Goal: Complete application form: Complete application form

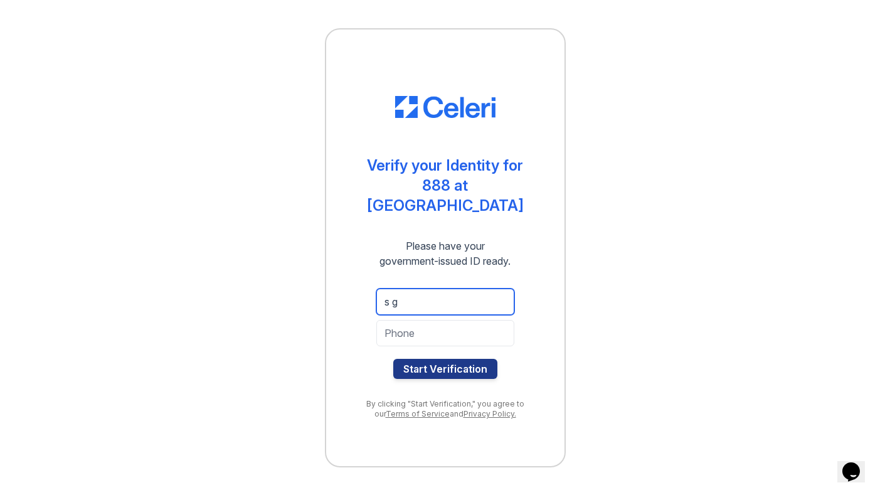
type input "s"
type input "sgao9691@icloud.com"
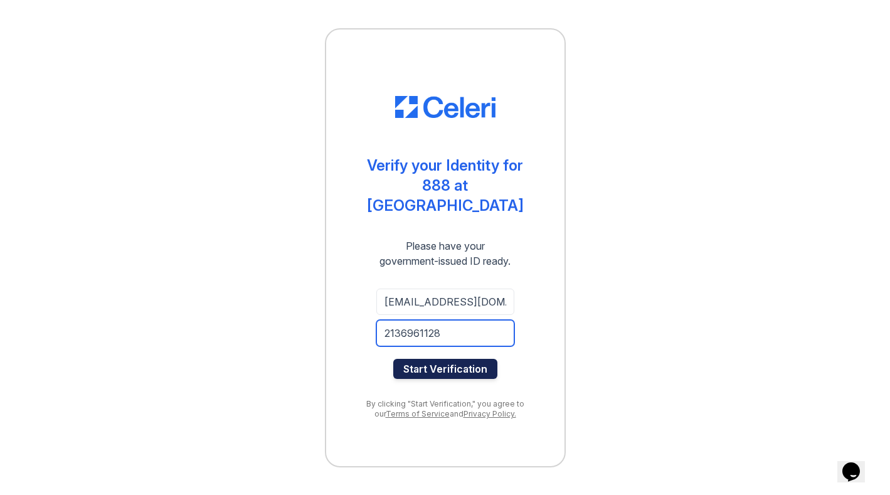
type input "2136961128"
click at [448, 359] on button "Start Verification" at bounding box center [445, 369] width 104 height 20
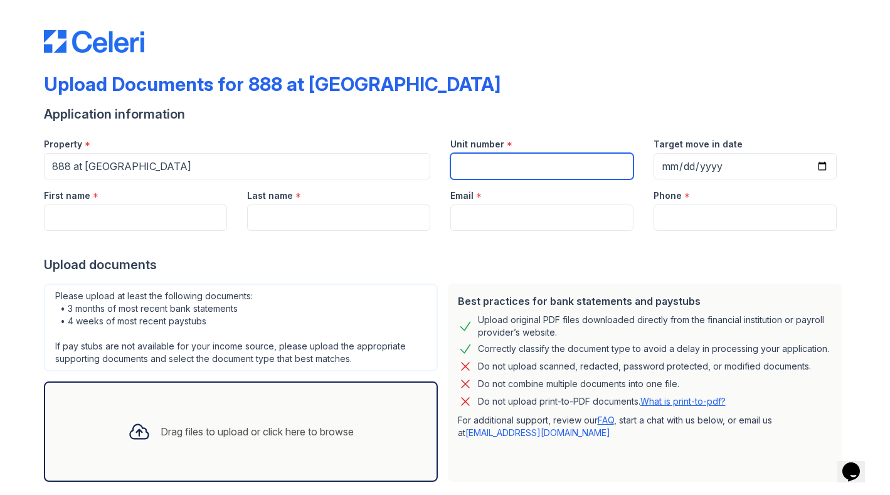
click at [484, 173] on input "Unit number" at bounding box center [541, 166] width 183 height 26
type input "1706"
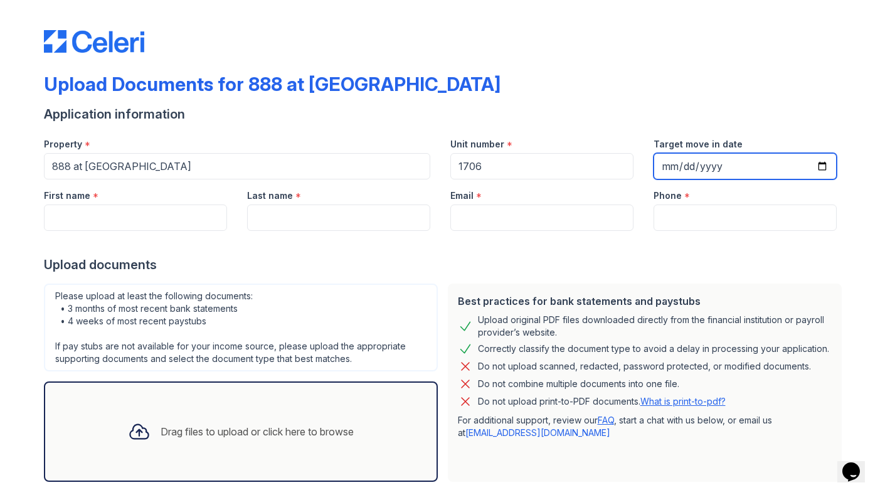
click at [693, 166] on input "Target move in date" at bounding box center [745, 166] width 183 height 26
click at [564, 270] on div "Upload documents" at bounding box center [445, 265] width 803 height 18
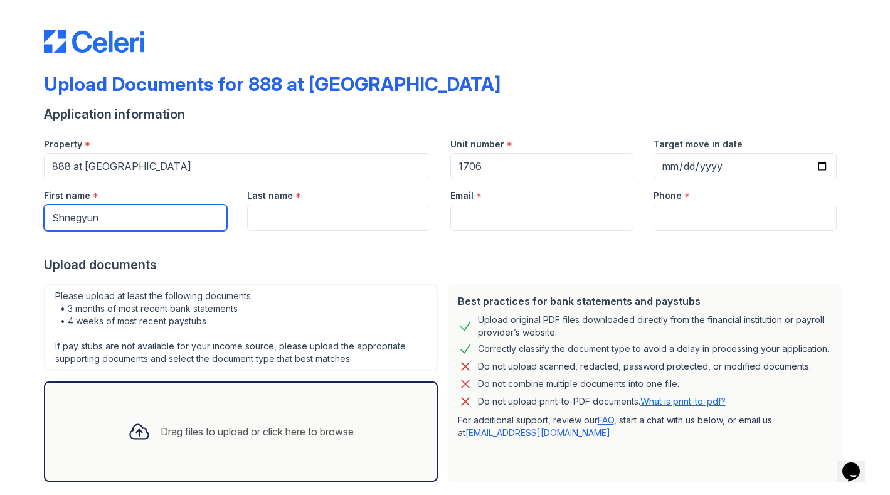
click at [72, 218] on input "Shnegyun" at bounding box center [135, 218] width 183 height 26
type input "Shengyun"
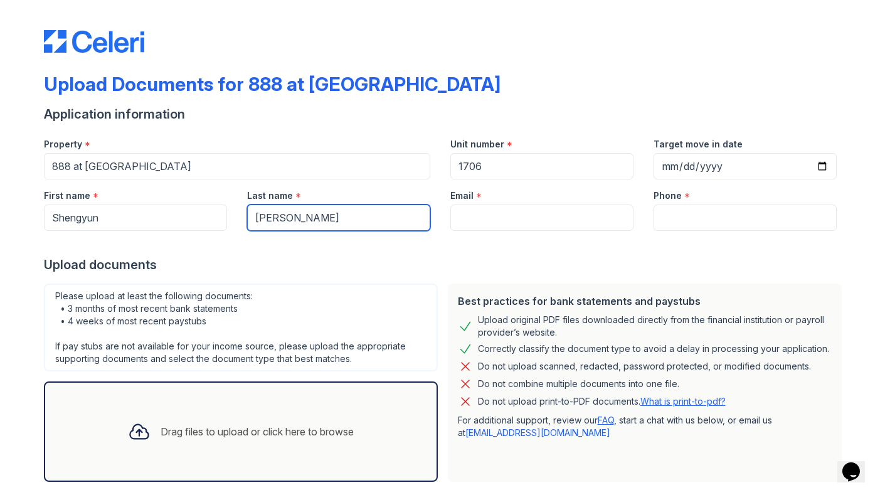
type input "Gao"
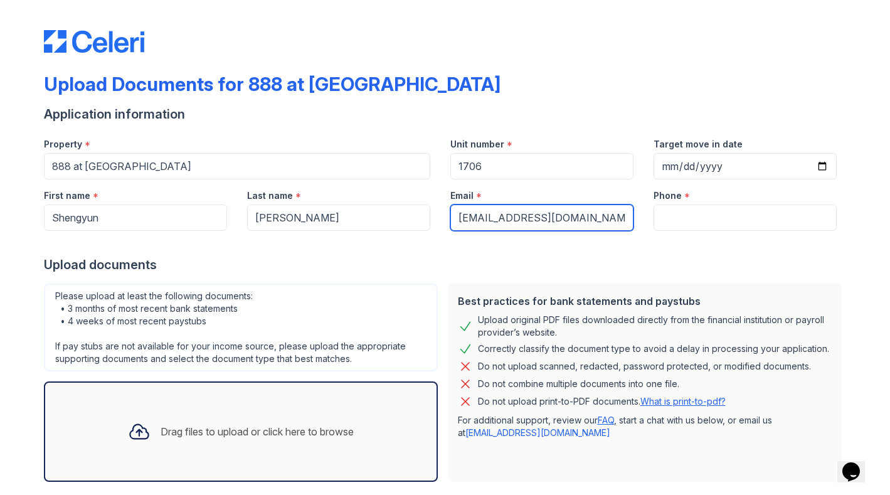
type input "sgao9691@icloud.com"
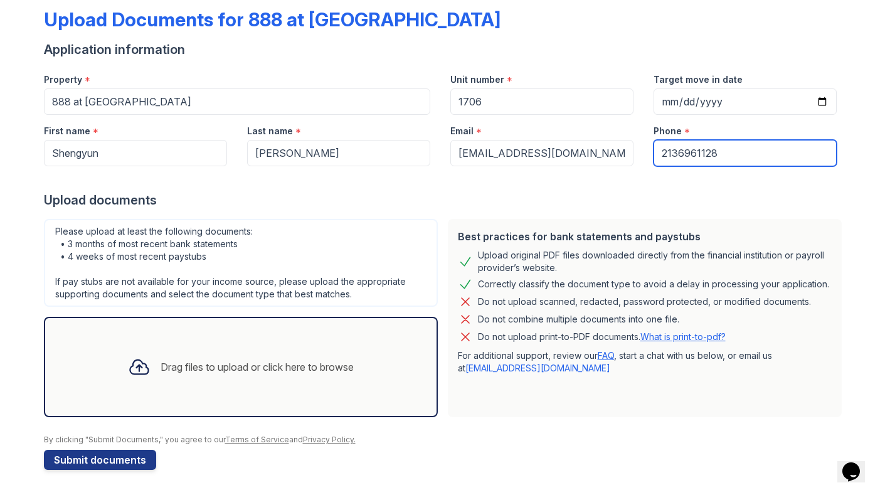
scroll to position [65, 0]
type input "2136961128"
click at [213, 366] on div "Drag files to upload or click here to browse" at bounding box center [257, 366] width 193 height 15
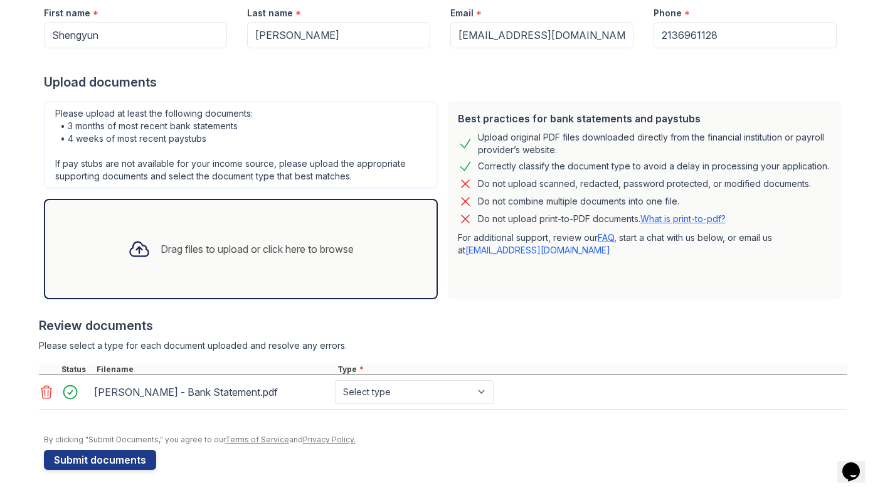
scroll to position [183, 0]
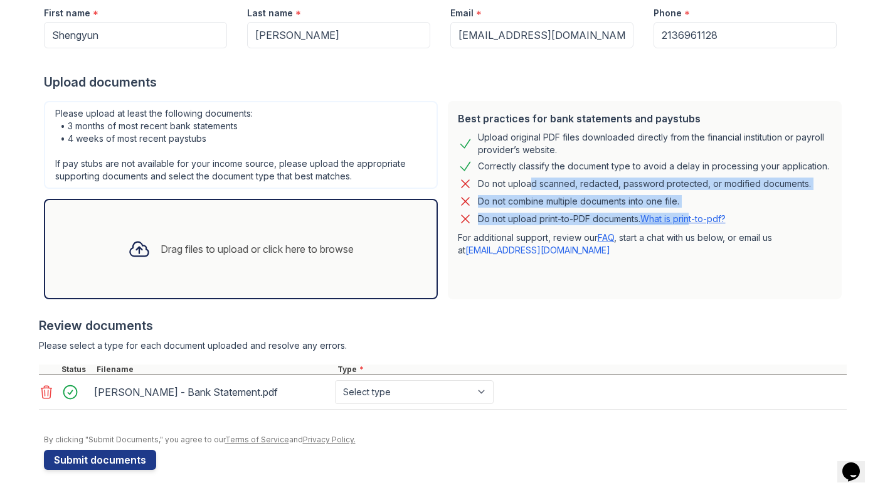
drag, startPoint x: 523, startPoint y: 182, endPoint x: 688, endPoint y: 217, distance: 168.1
click at [688, 217] on div "Best practices for bank statements and paystubs Upload original PDF files downl…" at bounding box center [645, 200] width 394 height 198
click at [792, 222] on div "Do not upload print-to-PDF documents. What is print-to-pdf?" at bounding box center [645, 218] width 374 height 15
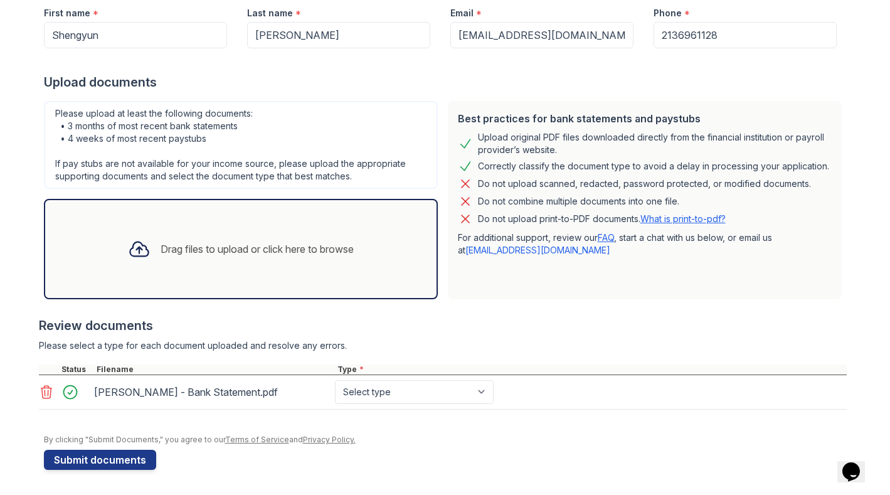
scroll to position [0, 0]
select select "bank_statement"
click at [119, 467] on button "Submit documents" at bounding box center [100, 460] width 112 height 20
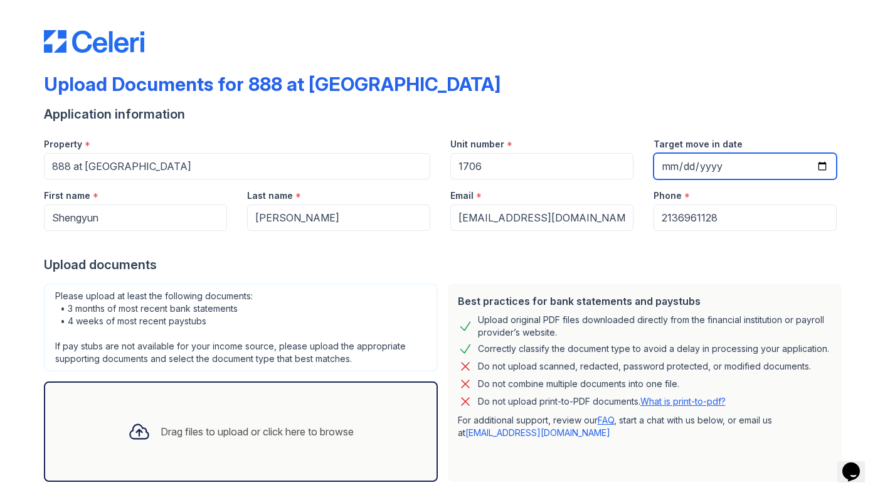
click at [740, 165] on input "Target move in date" at bounding box center [745, 166] width 183 height 26
click at [716, 167] on input "Target move in date" at bounding box center [745, 166] width 183 height 26
type input "[DATE]"
click at [780, 245] on div at bounding box center [445, 243] width 803 height 25
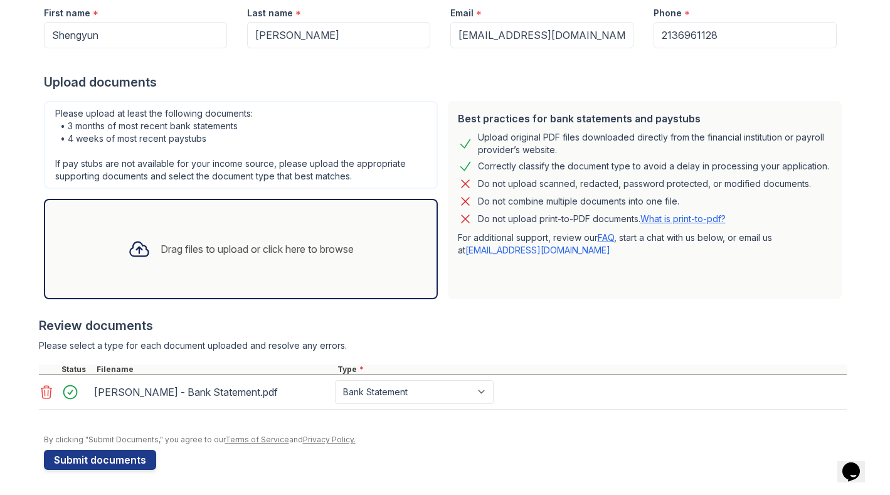
scroll to position [183, 0]
click at [123, 457] on button "Submit documents" at bounding box center [100, 460] width 112 height 20
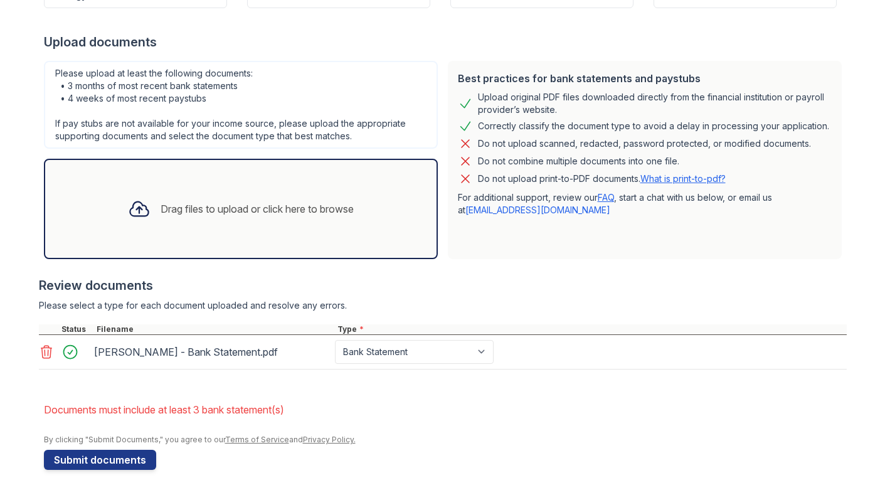
scroll to position [0, 0]
click at [49, 353] on icon at bounding box center [46, 351] width 15 height 15
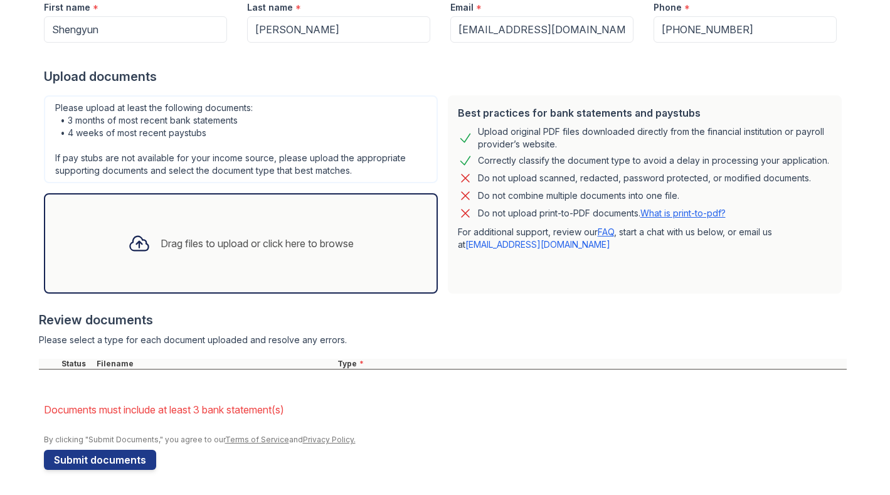
click at [187, 243] on div "Drag files to upload or click here to browse" at bounding box center [257, 243] width 193 height 15
click at [191, 242] on div "Drag files to upload or click here to browse" at bounding box center [257, 243] width 193 height 15
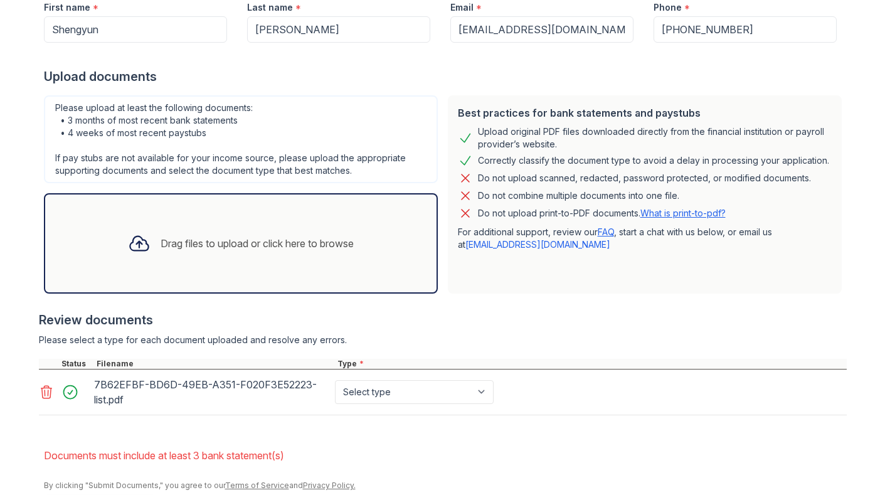
click at [134, 248] on icon at bounding box center [139, 244] width 18 height 14
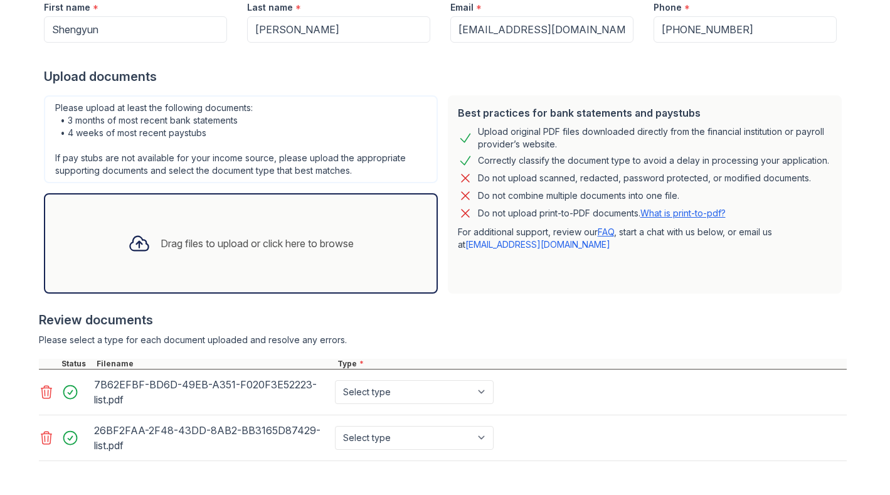
click at [134, 249] on icon at bounding box center [139, 243] width 23 height 23
click at [146, 267] on div "Drag files to upload or click here to browse" at bounding box center [241, 243] width 394 height 100
click at [191, 231] on div "Drag files to upload or click here to browse" at bounding box center [241, 243] width 246 height 43
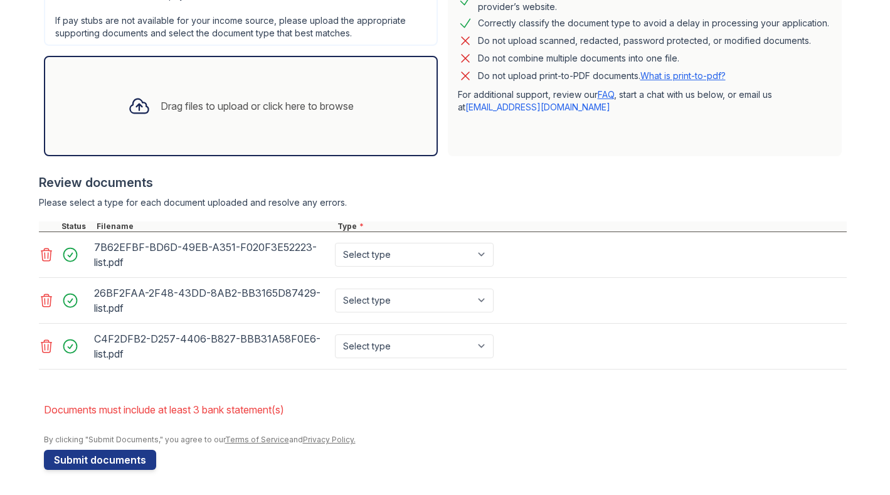
scroll to position [361, 0]
click at [123, 462] on button "Submit documents" at bounding box center [100, 460] width 112 height 20
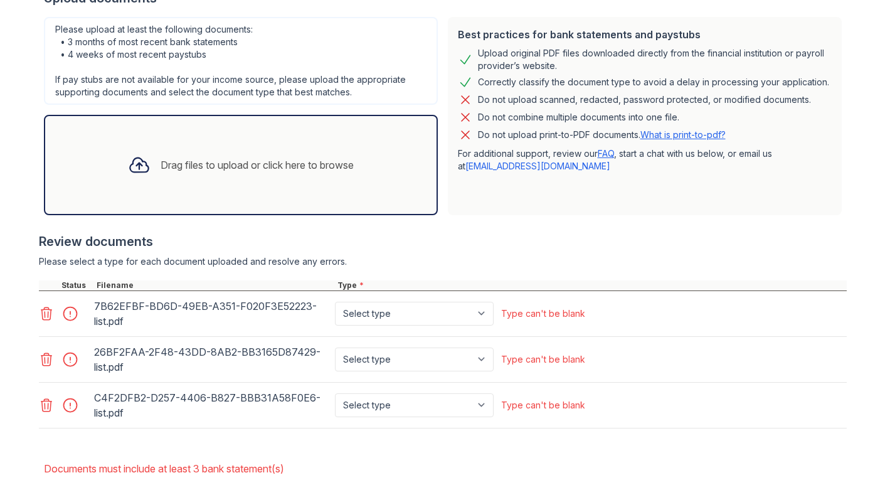
scroll to position [312, 0]
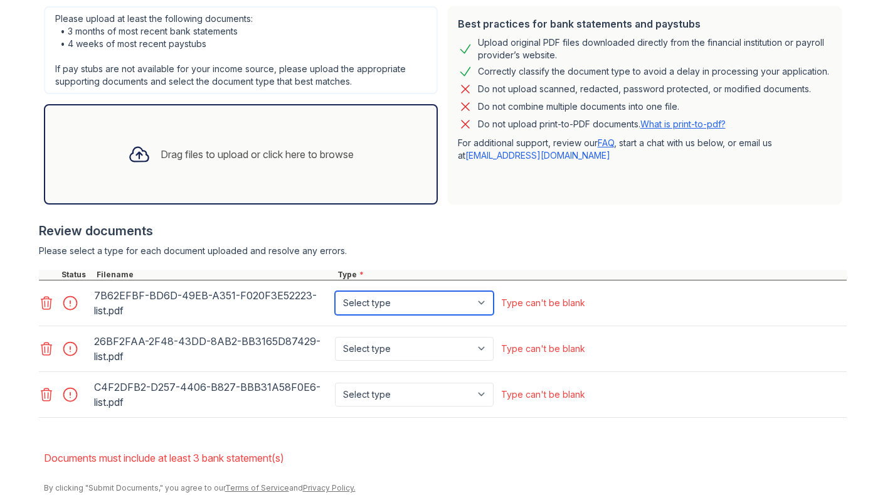
click at [456, 301] on select "Select type Paystub Bank Statement Offer Letter Tax Documents Benefit Award Let…" at bounding box center [414, 303] width 159 height 24
select select "bank_statement"
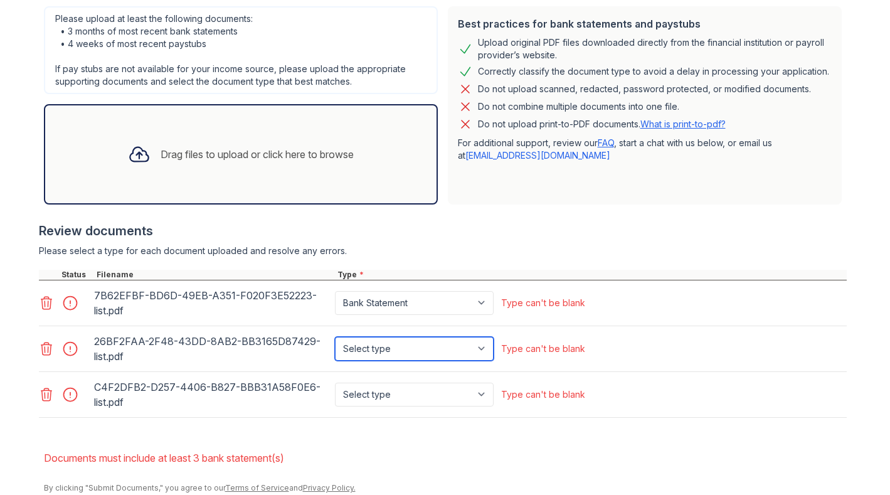
select select "bank_statement"
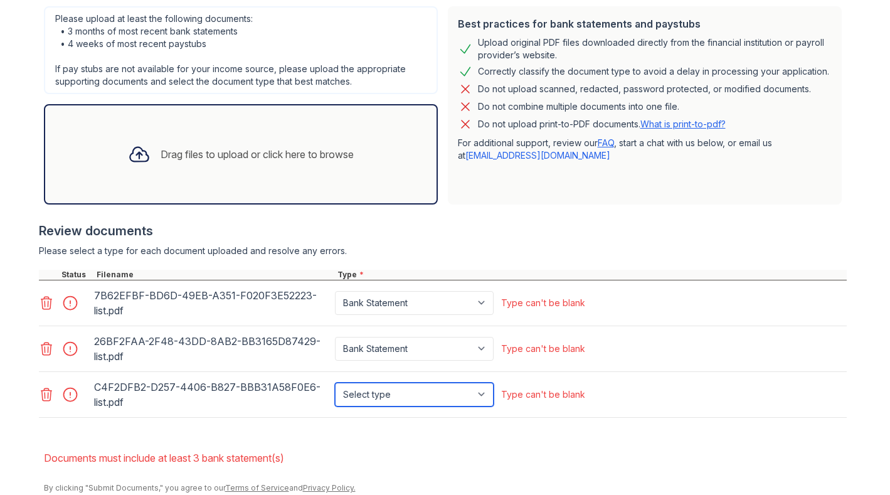
select select "bank_statement"
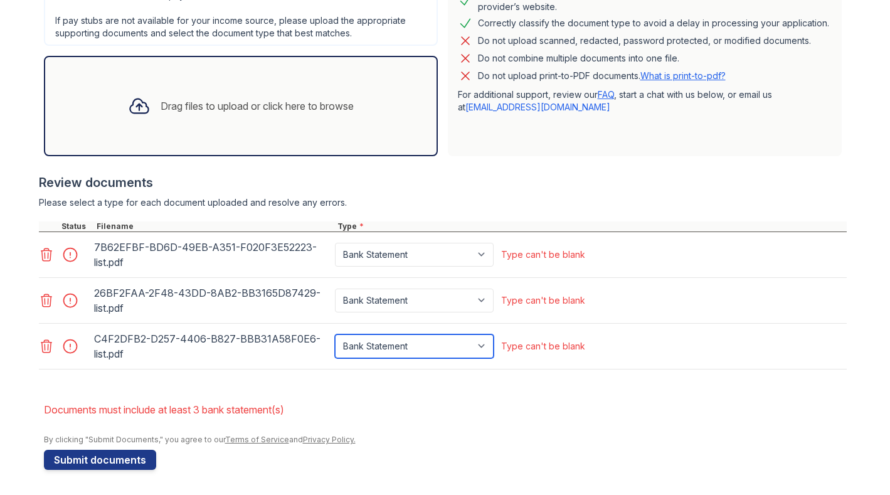
scroll to position [361, 0]
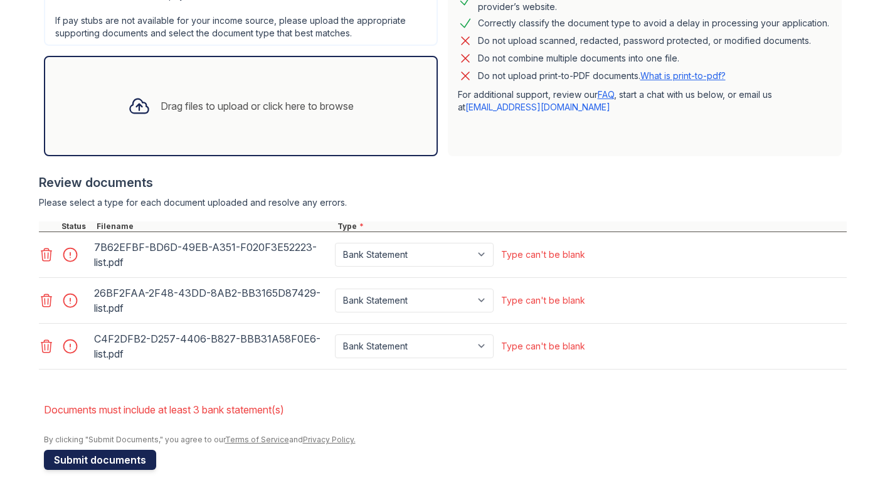
click at [105, 468] on button "Submit documents" at bounding box center [100, 460] width 112 height 20
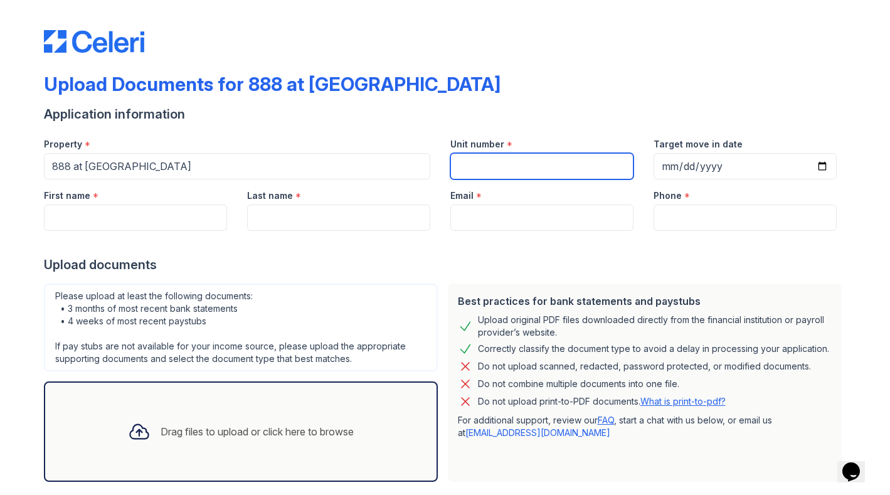
click at [522, 161] on input "Unit number" at bounding box center [541, 166] width 183 height 26
type input "1706"
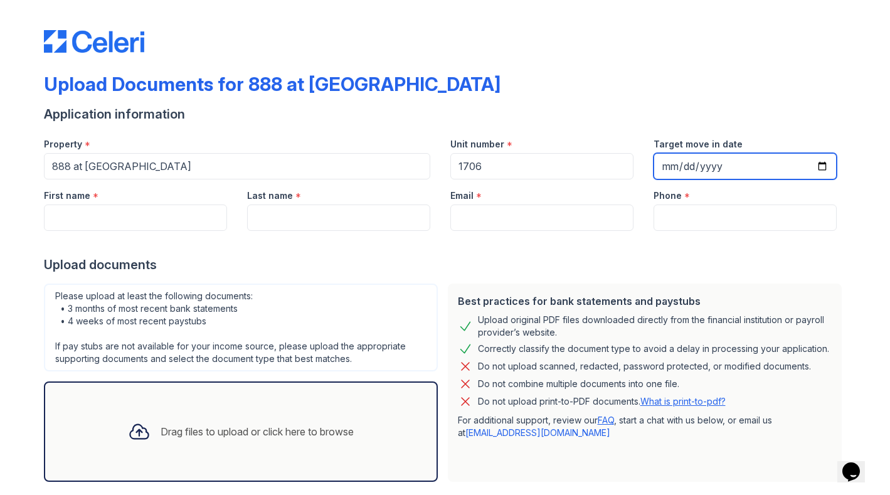
click at [673, 169] on input "Target move in date" at bounding box center [745, 166] width 183 height 26
click at [686, 162] on input "Target move in date" at bounding box center [745, 166] width 183 height 26
click at [710, 166] on input "Target move in date" at bounding box center [745, 166] width 183 height 26
type input "[DATE]"
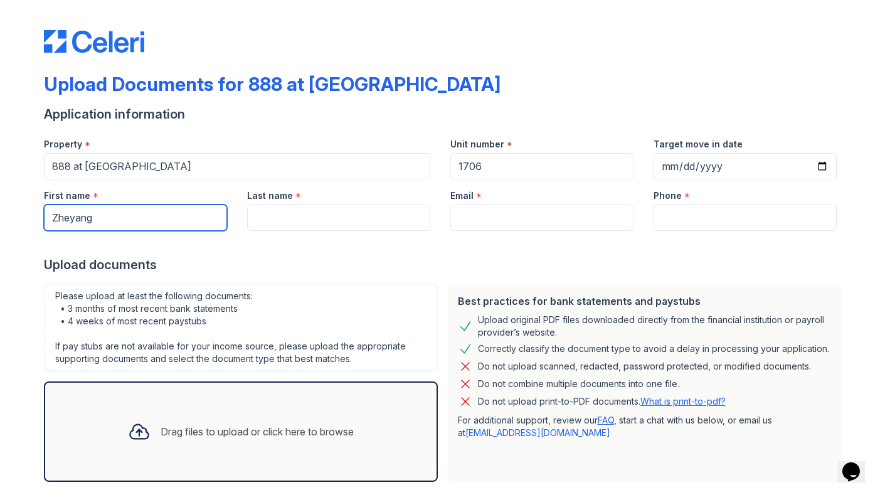
type input "Zheyang"
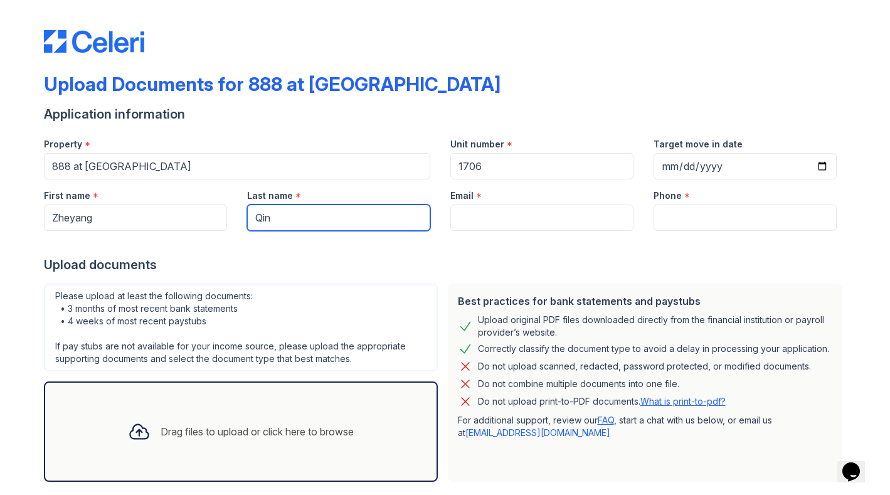
type input "Qin"
click at [501, 238] on div at bounding box center [445, 243] width 803 height 25
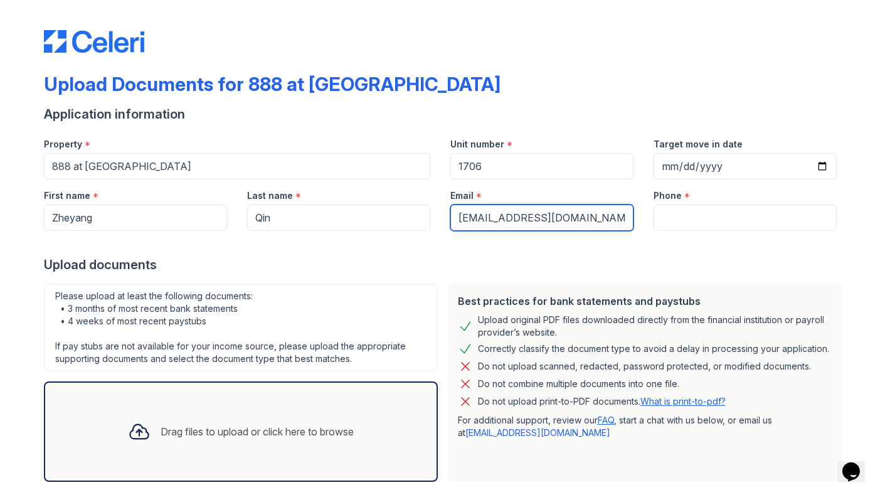
type input "[EMAIL_ADDRESS][DOMAIN_NAME]"
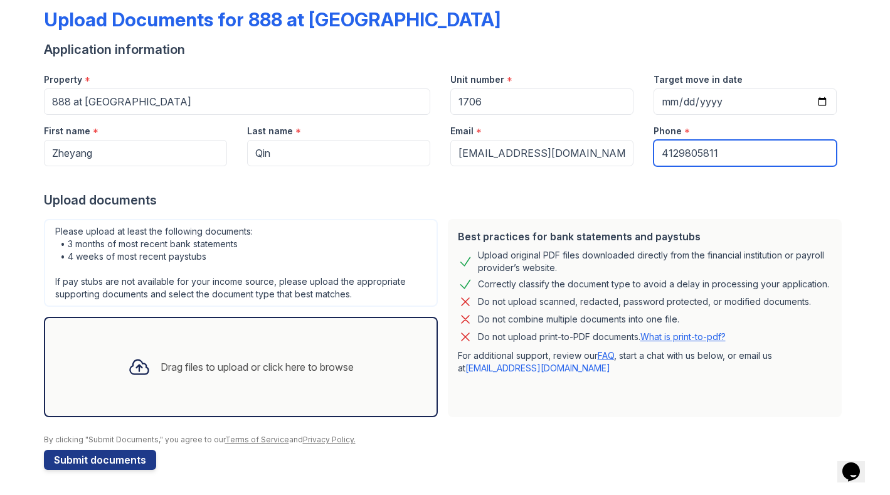
scroll to position [65, 0]
type input "4129805811"
click at [146, 364] on icon at bounding box center [139, 367] width 23 height 23
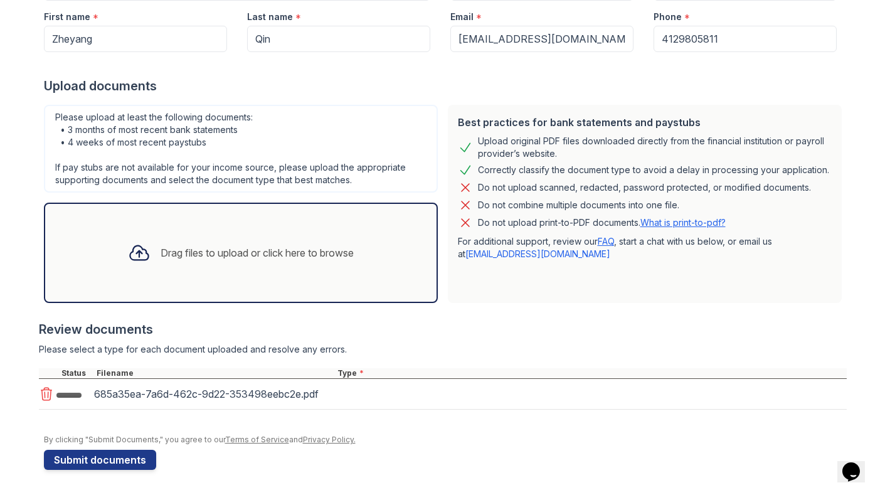
scroll to position [179, 0]
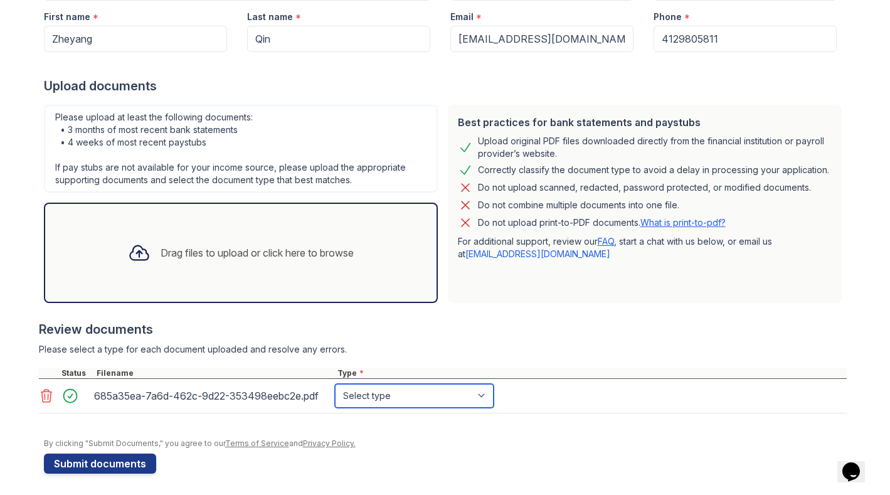
click at [418, 402] on select "Select type Paystub Bank Statement Offer Letter Tax Documents Benefit Award Let…" at bounding box center [414, 396] width 159 height 24
select select "paystub"
click at [161, 252] on div "Drag files to upload or click here to browse" at bounding box center [257, 252] width 193 height 15
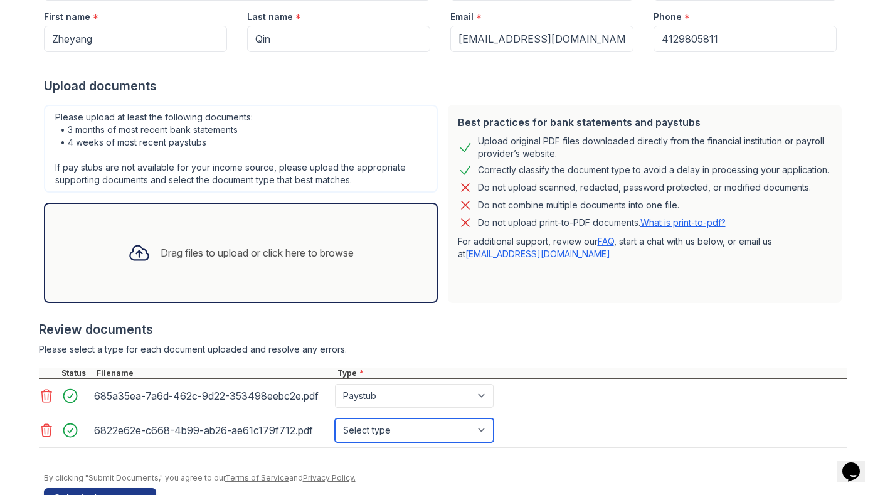
click at [440, 432] on select "Select type Paystub Bank Statement Offer Letter Tax Documents Benefit Award Let…" at bounding box center [414, 430] width 159 height 24
select select "paystub"
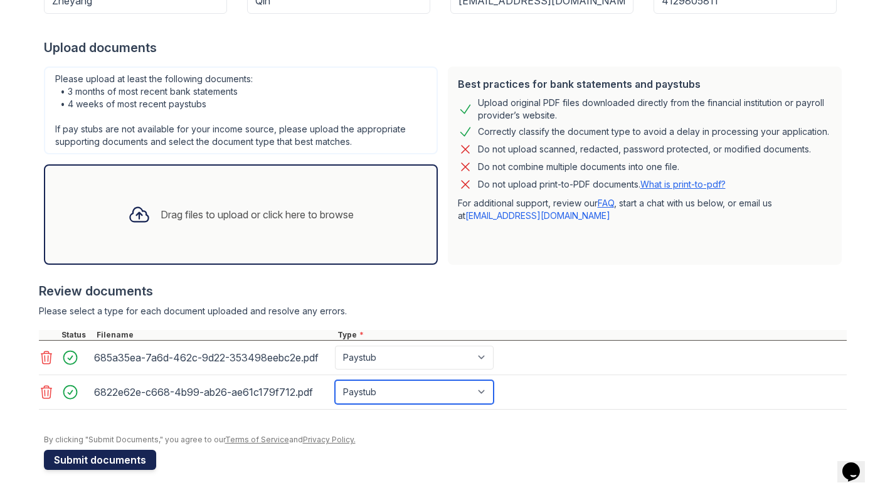
scroll to position [217, 0]
click at [106, 455] on button "Submit documents" at bounding box center [100, 460] width 112 height 20
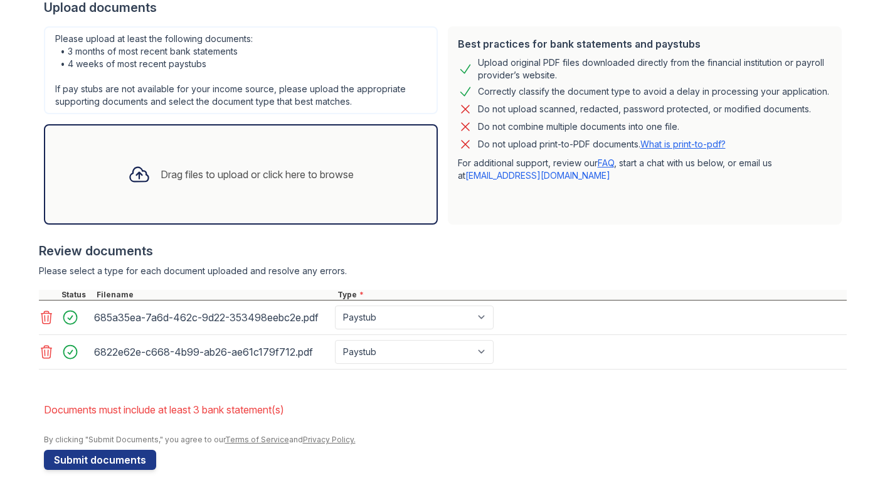
scroll to position [292, 0]
click at [144, 171] on icon at bounding box center [139, 174] width 23 height 23
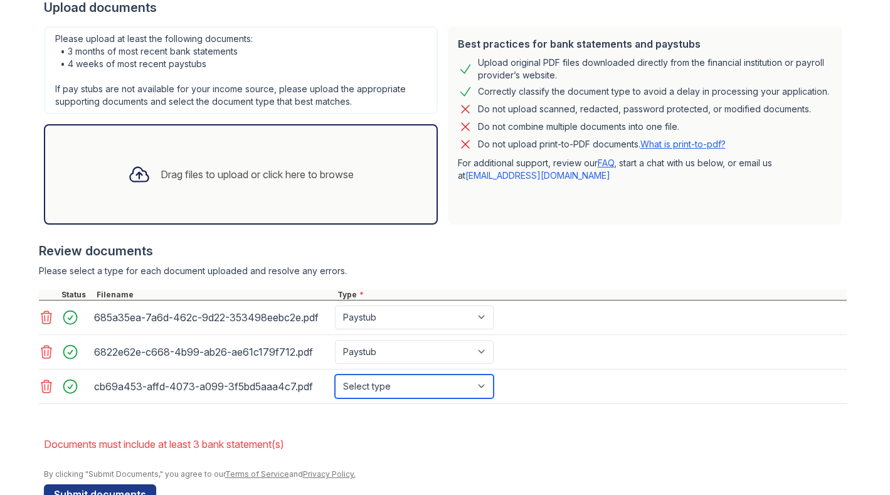
select select "paystub"
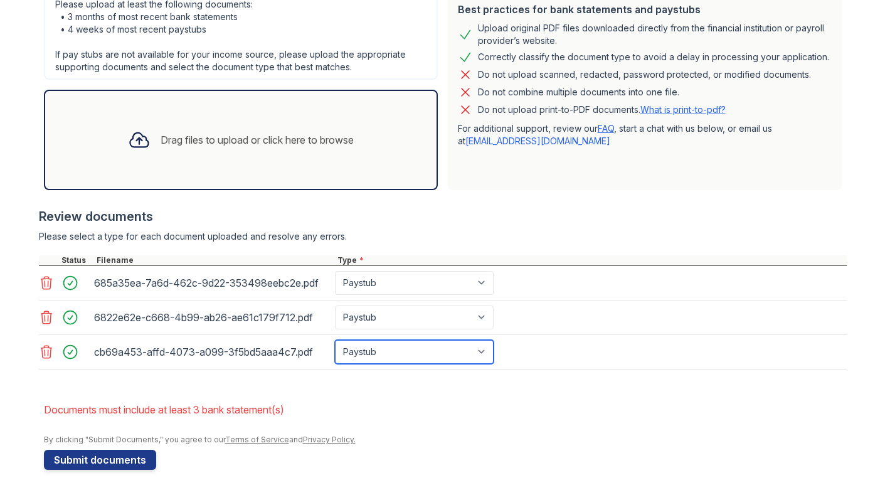
scroll to position [327, 0]
click at [135, 142] on icon at bounding box center [139, 140] width 18 height 14
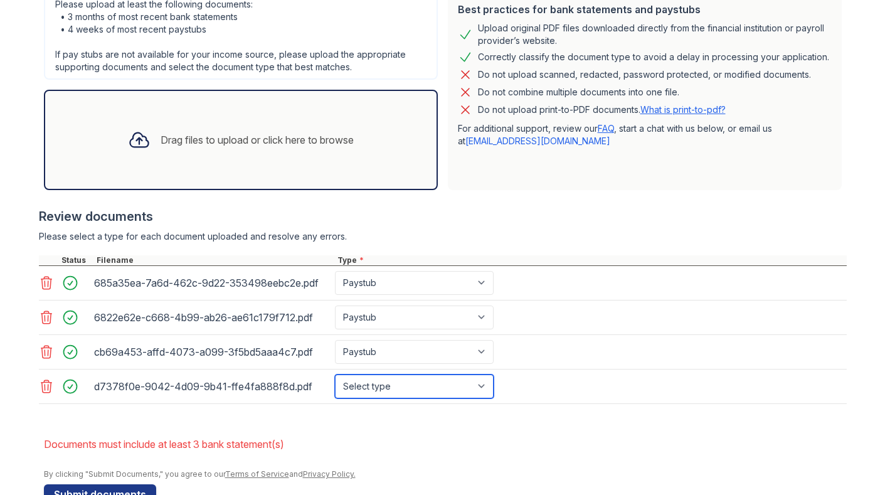
select select "paystub"
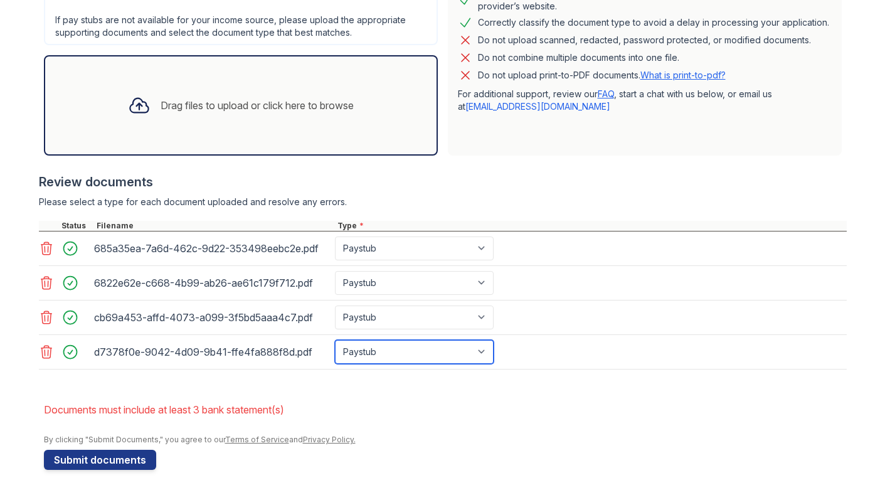
scroll to position [361, 0]
click at [140, 94] on icon at bounding box center [139, 105] width 23 height 23
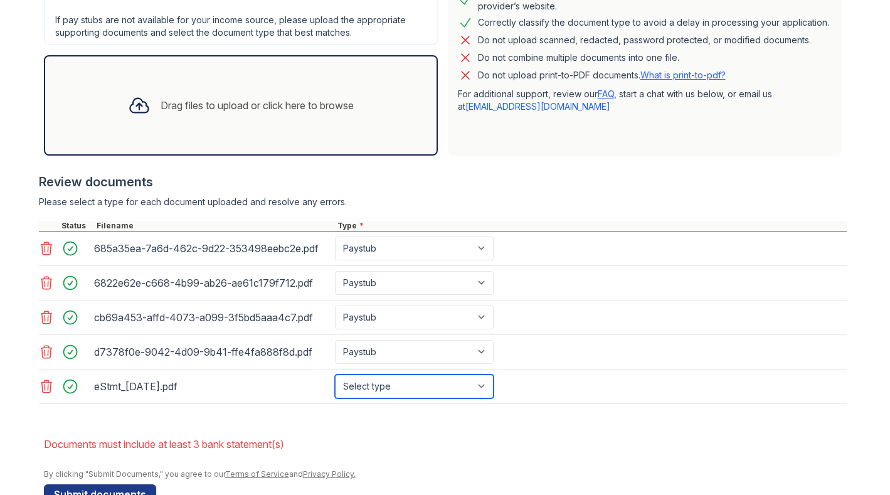
select select "bank_statement"
click at [273, 112] on div "Drag files to upload or click here to browse" at bounding box center [257, 105] width 193 height 15
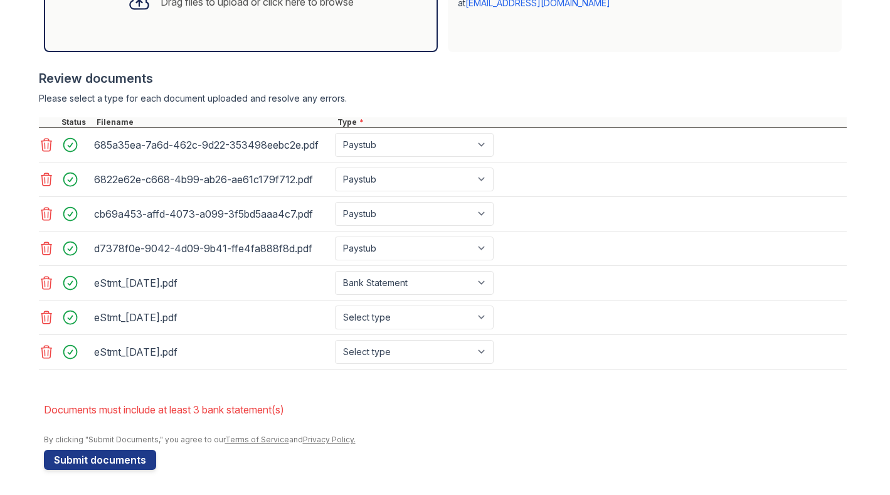
scroll to position [465, 0]
click at [476, 317] on select "Select type Paystub Bank Statement Offer Letter Tax Documents Benefit Award Let…" at bounding box center [414, 318] width 159 height 24
select select "bank_statement"
click at [474, 351] on select "Select type Paystub Bank Statement Offer Letter Tax Documents Benefit Award Let…" at bounding box center [414, 352] width 159 height 24
select select "bank_statement"
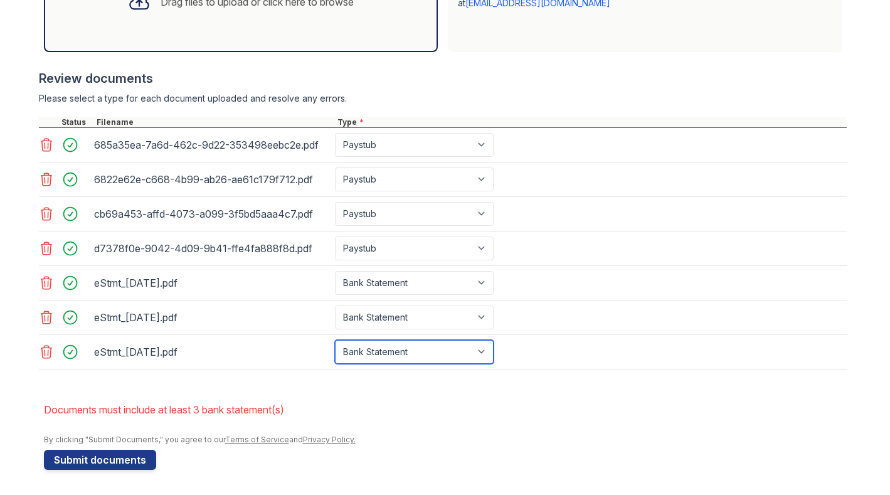
scroll to position [0, 0]
click at [110, 459] on button "Submit documents" at bounding box center [100, 460] width 112 height 20
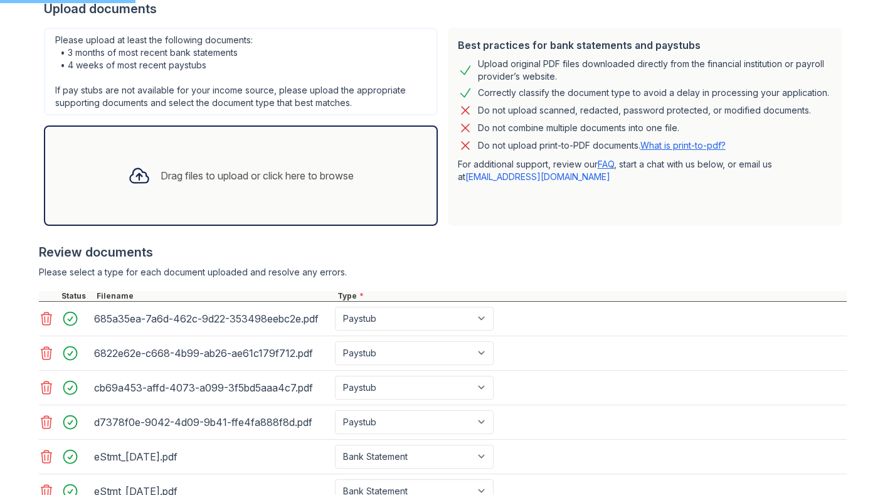
scroll to position [281, 0]
